Goal: Download file/media

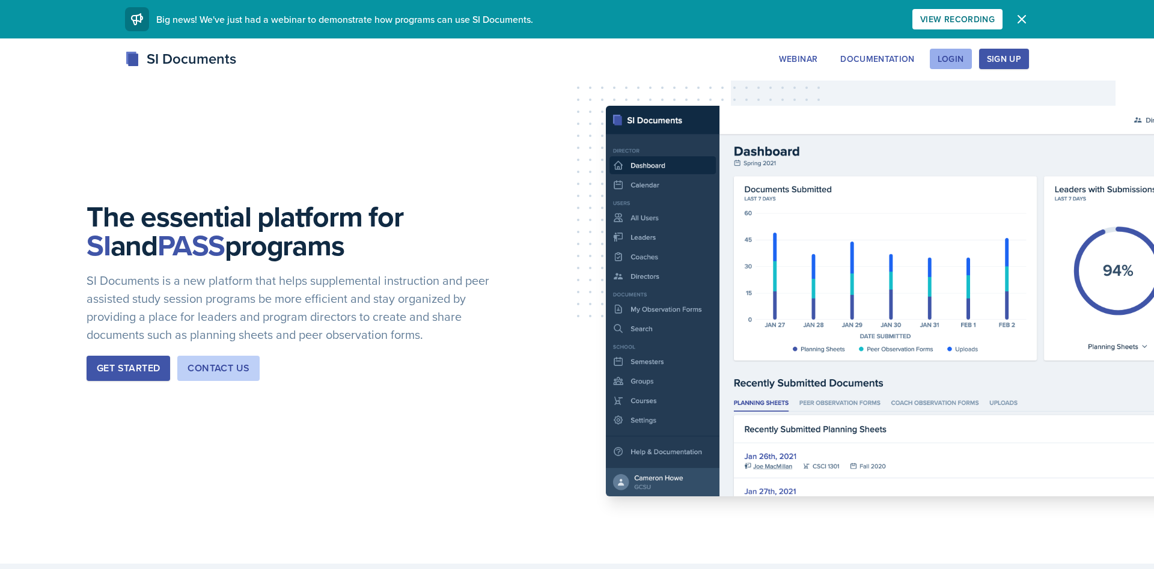
click at [959, 58] on div "Login" at bounding box center [950, 59] width 26 height 10
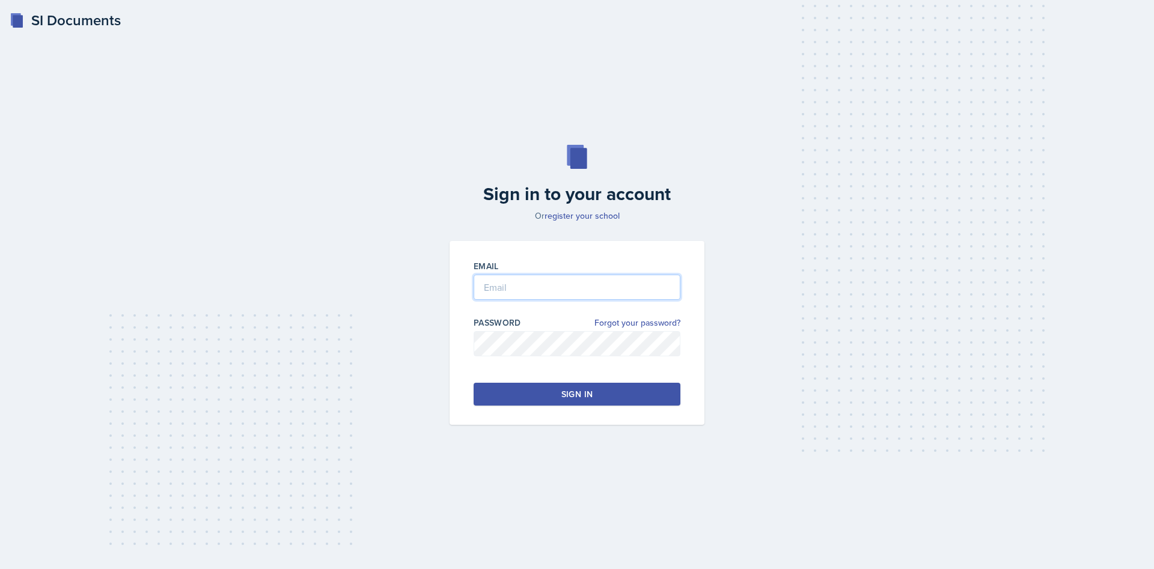
click at [502, 277] on input "email" at bounding box center [576, 287] width 207 height 25
type input "[EMAIL_ADDRESS][DOMAIN_NAME]"
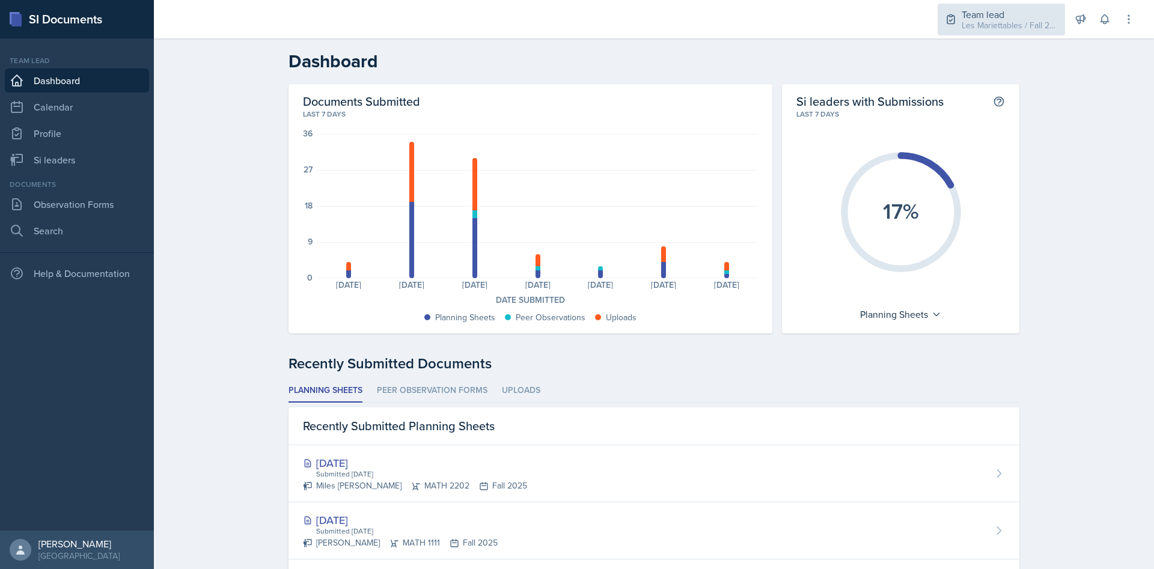
click at [1030, 8] on div "Team lead" at bounding box center [1009, 14] width 96 height 14
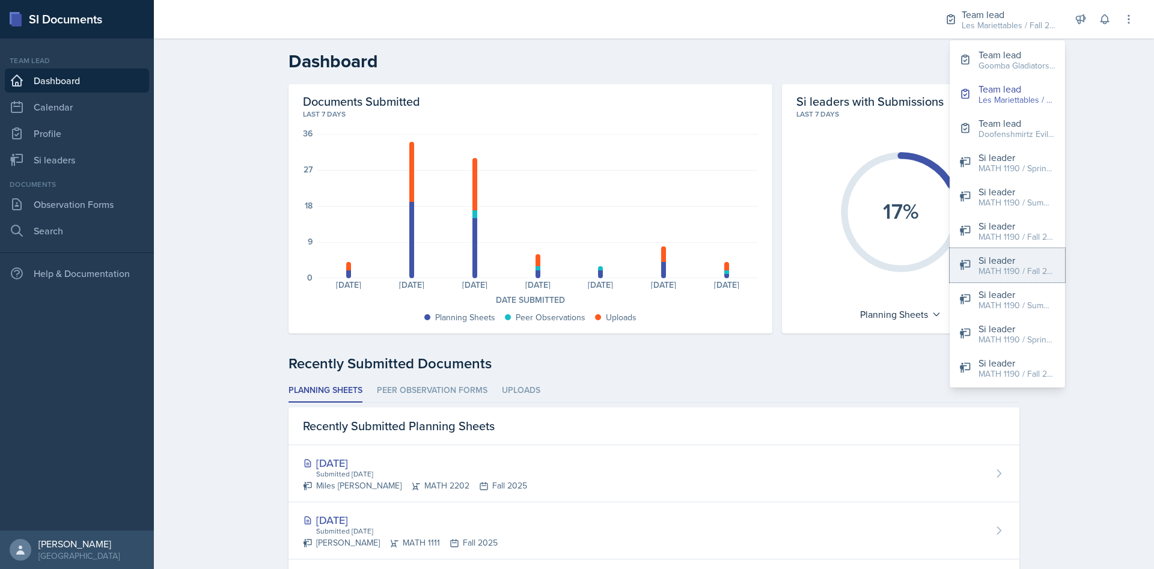
click at [1011, 273] on div "MATH 1190 / Fall 2025" at bounding box center [1016, 271] width 77 height 13
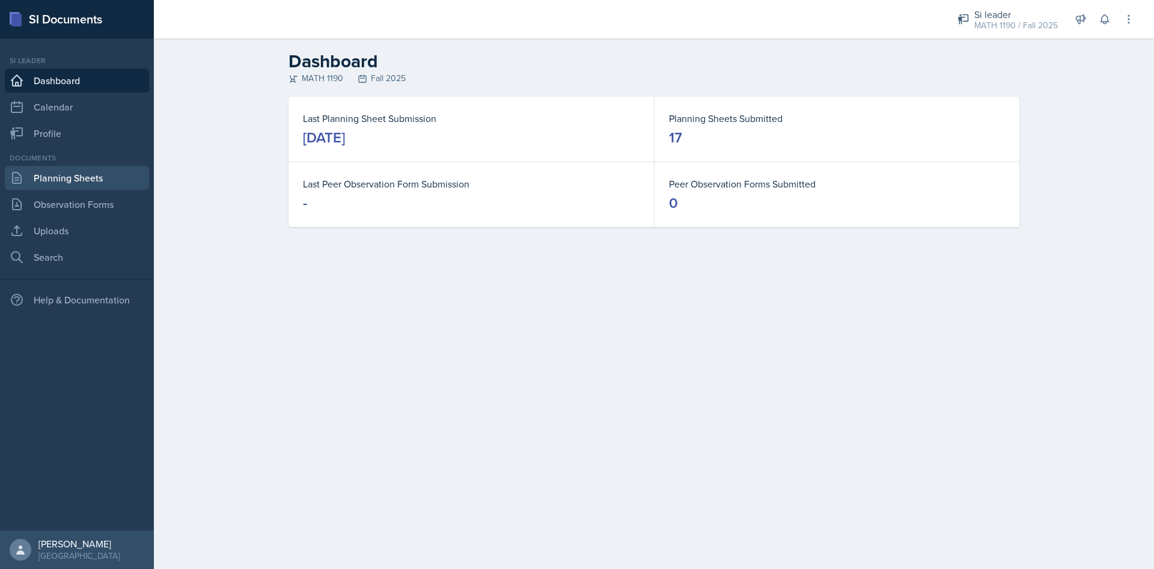
click at [61, 178] on link "Planning Sheets" at bounding box center [77, 178] width 144 height 24
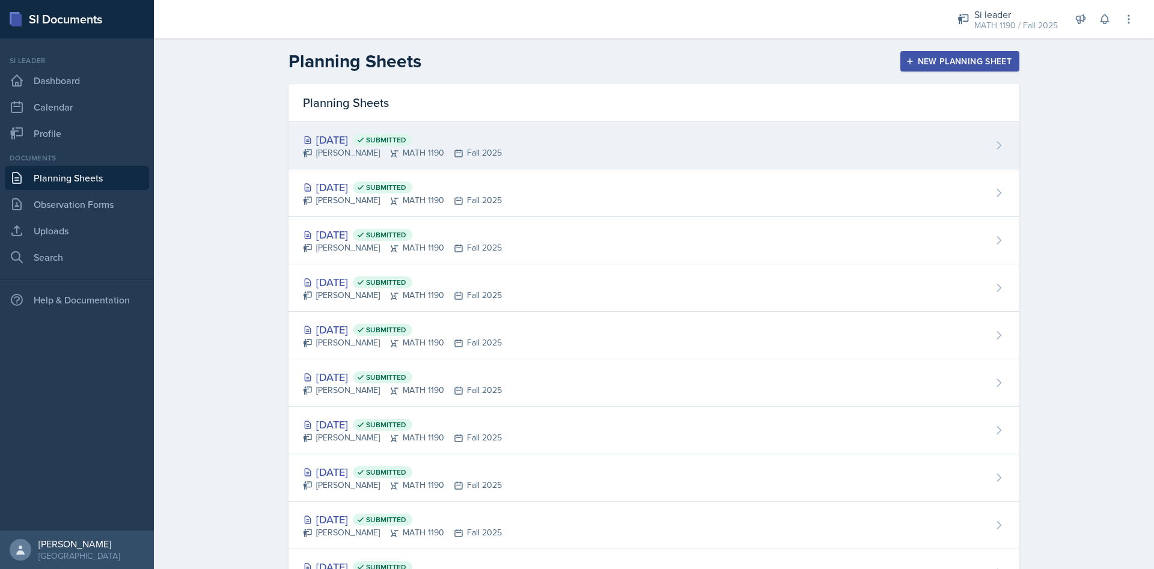
click at [361, 138] on div "[DATE] Submitted" at bounding box center [402, 140] width 199 height 16
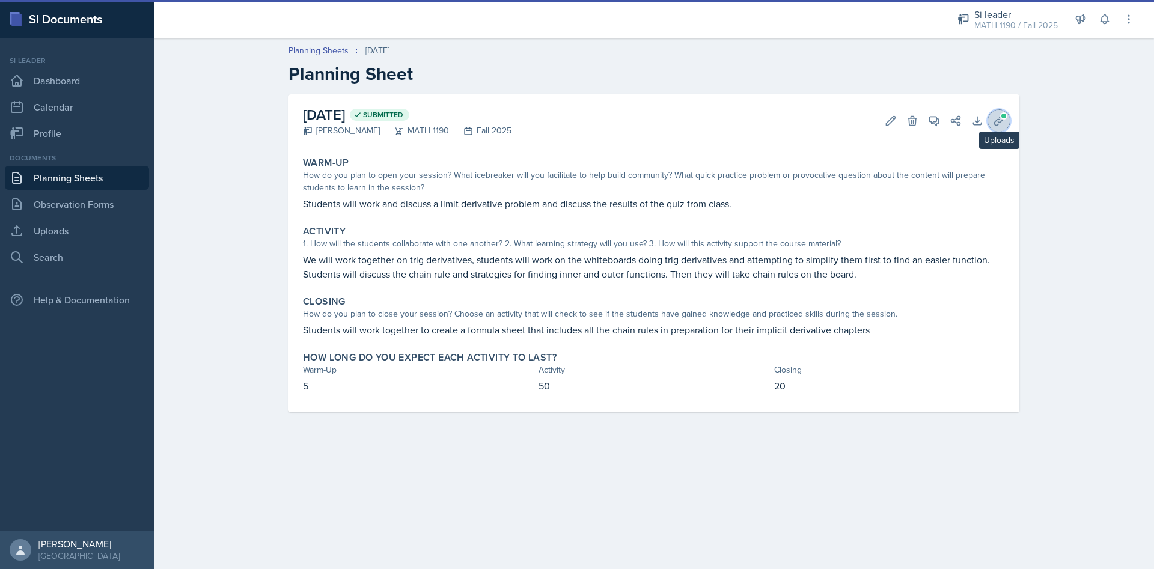
click at [1000, 114] on button "Uploads" at bounding box center [999, 121] width 22 height 22
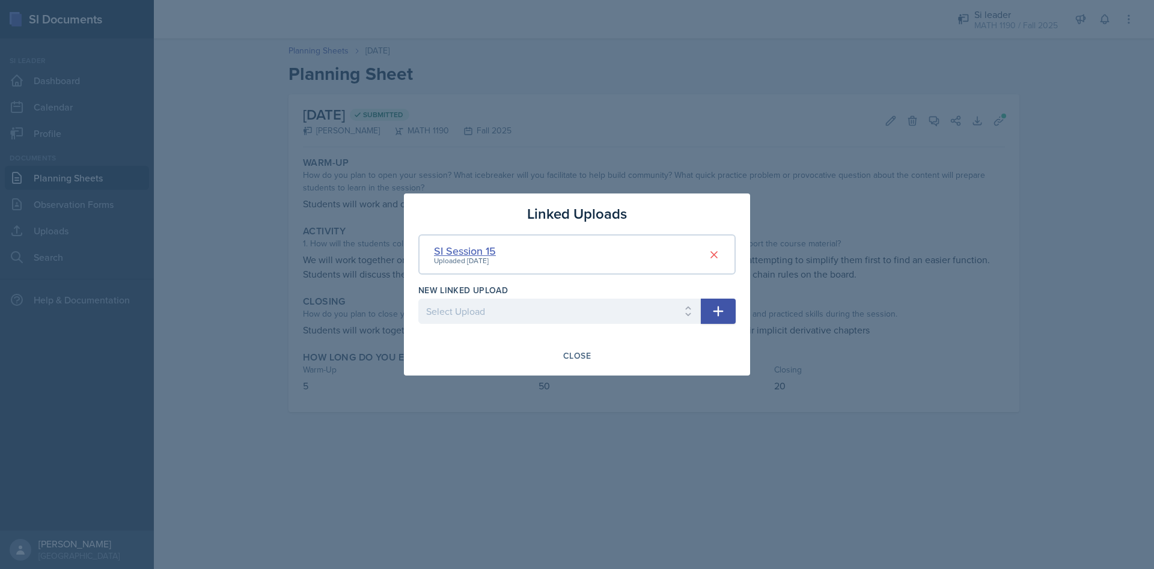
click at [475, 245] on div "SI Session 15" at bounding box center [465, 251] width 62 height 16
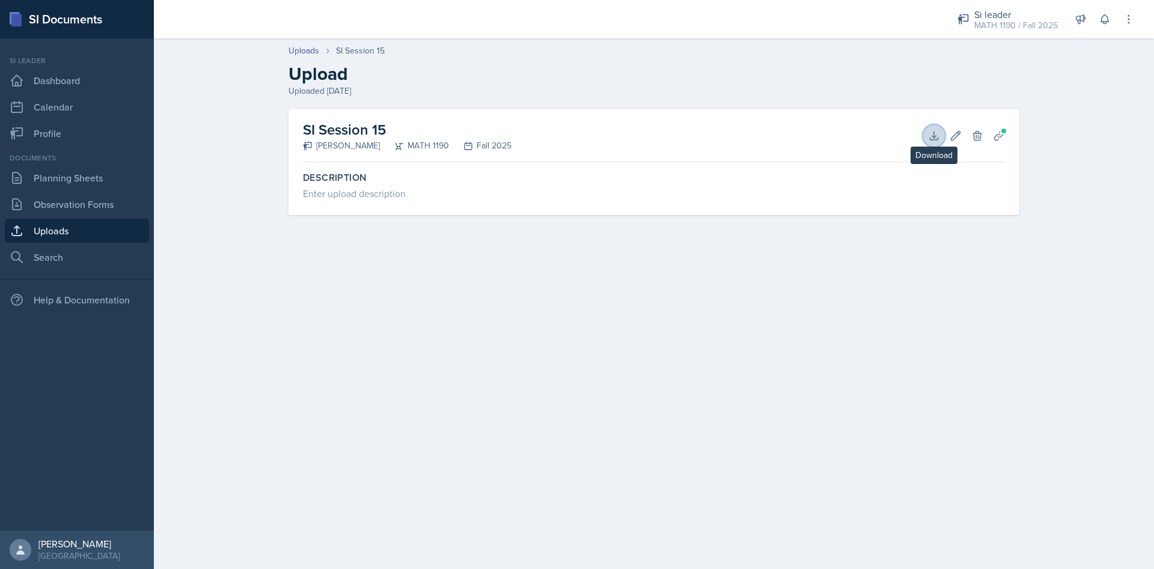
click at [926, 142] on button "Download" at bounding box center [934, 136] width 22 height 22
click at [1012, 13] on div "Si leader" at bounding box center [1016, 14] width 84 height 14
